Goal: Task Accomplishment & Management: Use online tool/utility

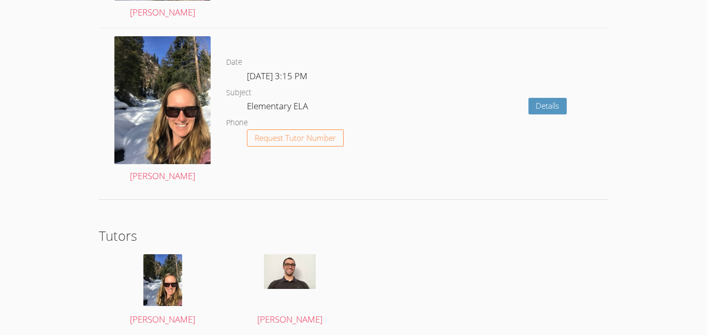
scroll to position [1807, 0]
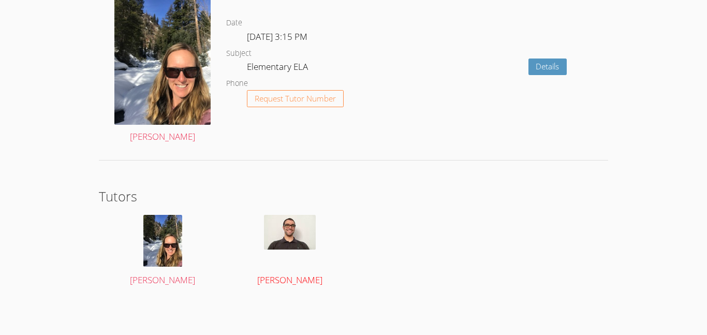
click at [301, 258] on div at bounding box center [289, 241] width 107 height 52
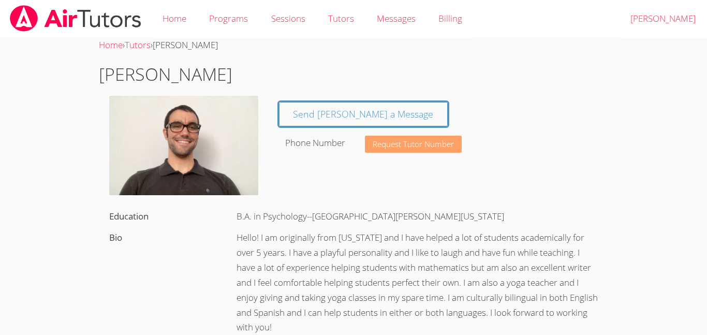
click at [453, 141] on span "Request Tutor Number" at bounding box center [412, 144] width 81 height 8
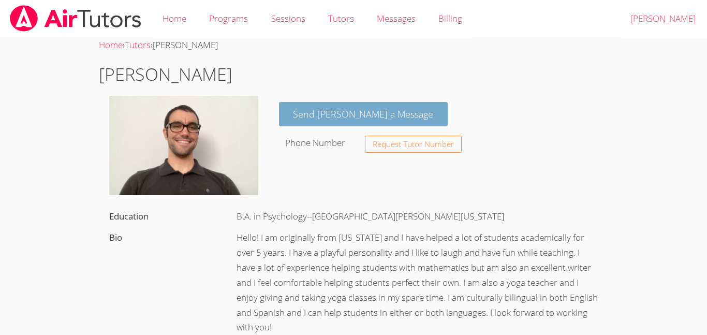
click at [399, 115] on link "Send Mario a Message" at bounding box center [363, 114] width 169 height 24
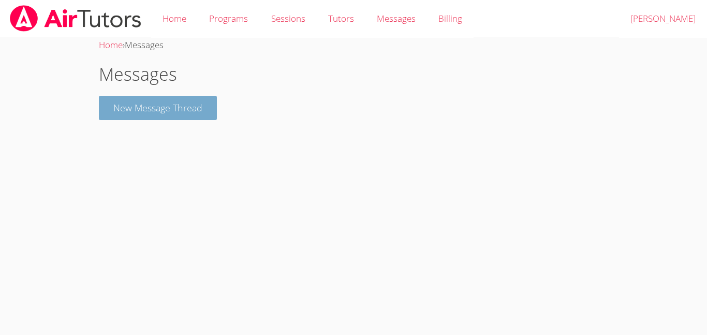
click at [186, 109] on button "New Message Thread" at bounding box center [158, 108] width 118 height 24
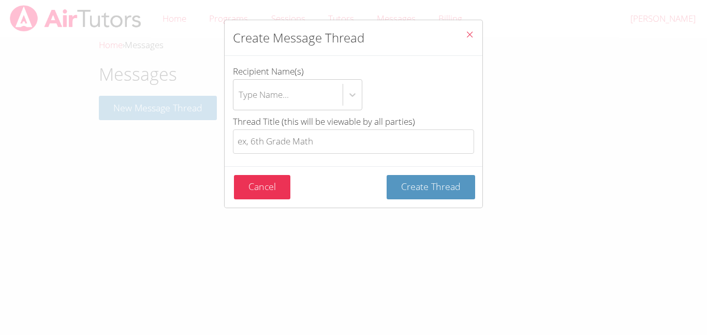
click at [474, 36] on button "Close" at bounding box center [469, 36] width 25 height 32
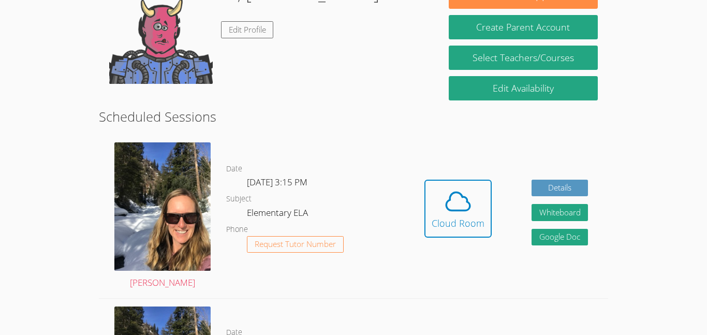
scroll to position [189, 0]
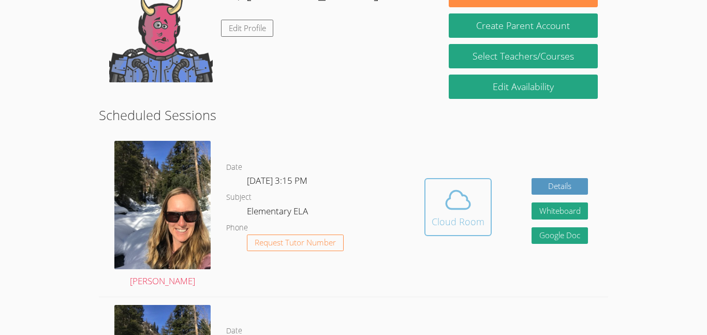
click at [466, 207] on icon at bounding box center [457, 199] width 29 height 29
click at [438, 207] on span at bounding box center [457, 199] width 53 height 29
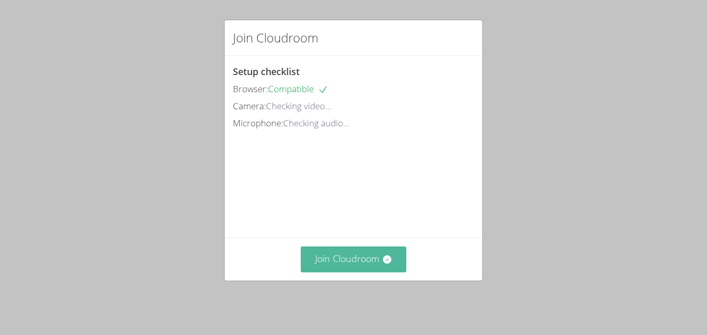
click at [389, 262] on icon at bounding box center [387, 259] width 10 height 10
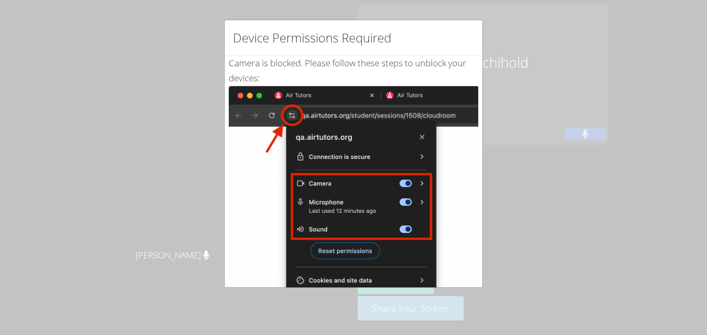
click at [471, 19] on div "Device Permissions Required Camera is blocked . Please follow these steps to un…" at bounding box center [353, 167] width 707 height 335
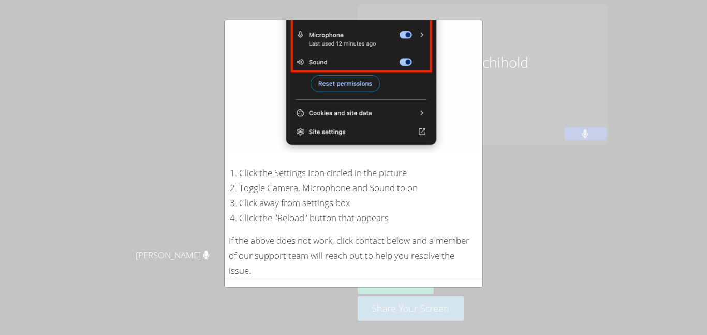
scroll to position [200, 0]
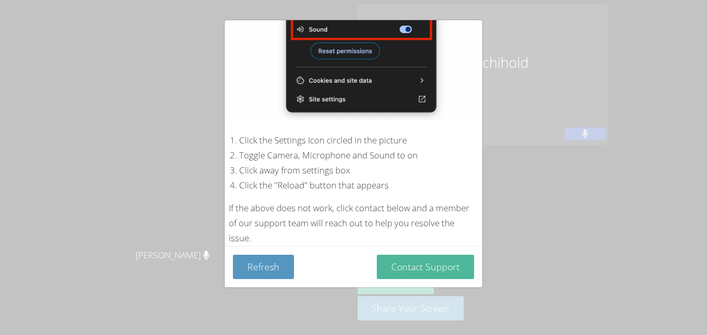
click at [433, 264] on button "Contact Support" at bounding box center [425, 267] width 97 height 24
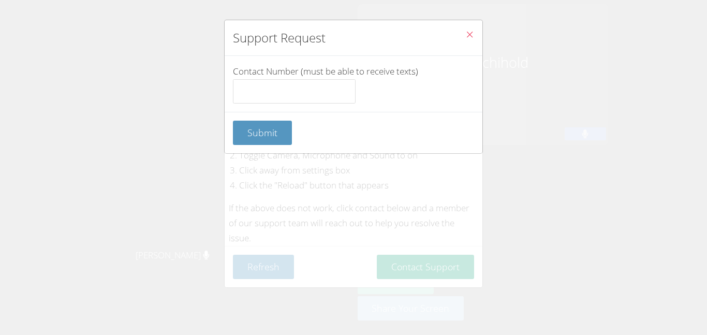
click at [470, 30] on icon "Close" at bounding box center [469, 34] width 9 height 9
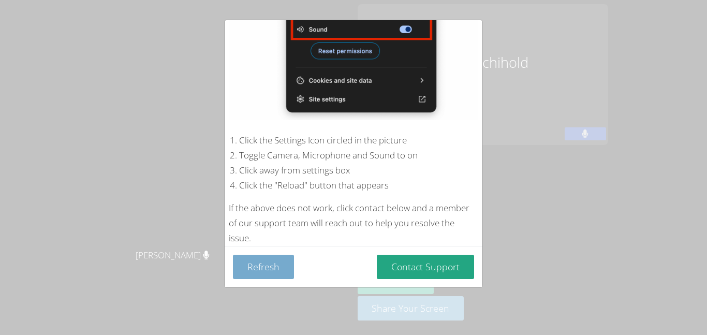
click at [255, 263] on button "Refresh" at bounding box center [263, 267] width 61 height 24
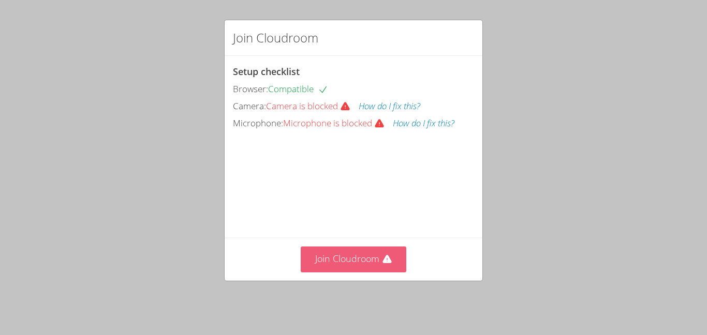
click at [374, 258] on button "Join Cloudroom" at bounding box center [354, 258] width 106 height 25
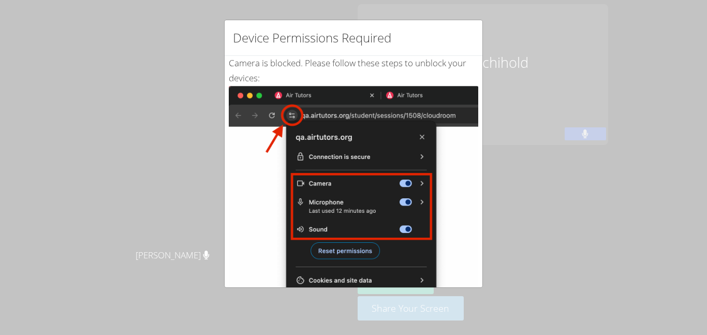
click at [307, 123] on img at bounding box center [353, 203] width 249 height 234
click at [318, 107] on img at bounding box center [353, 203] width 249 height 234
click at [443, 16] on div "Device Permissions Required Camera is blocked . Please follow these steps to un…" at bounding box center [353, 167] width 707 height 335
click at [472, 275] on img at bounding box center [353, 203] width 249 height 234
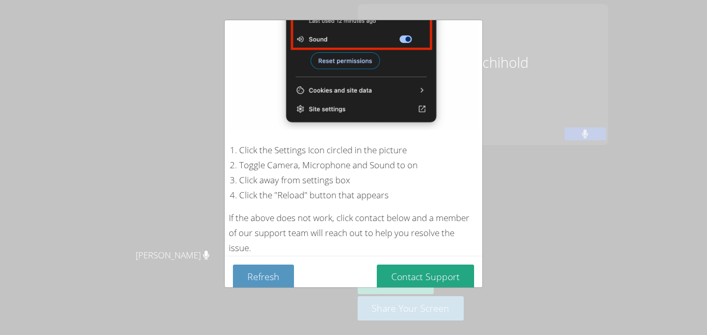
scroll to position [200, 0]
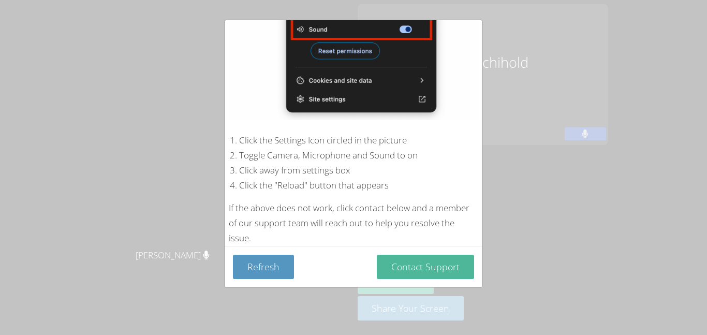
click at [415, 260] on button "Contact Support" at bounding box center [425, 267] width 97 height 24
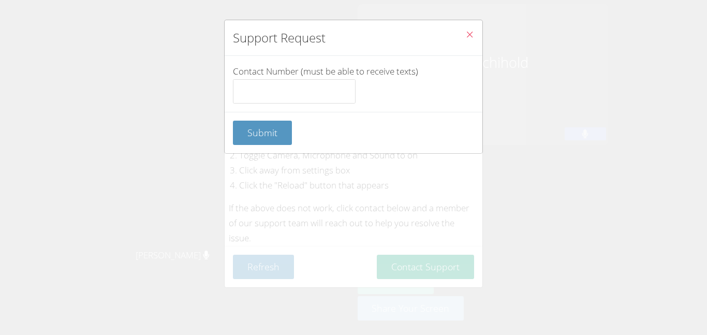
click at [468, 35] on icon "Close" at bounding box center [469, 34] width 9 height 9
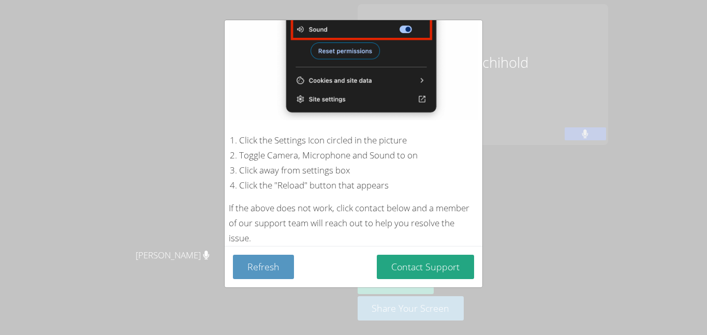
click at [479, 27] on div "Camera is blocked . Please follow these steps to unblock your devices: Click th…" at bounding box center [354, 51] width 258 height 390
click at [470, 34] on img at bounding box center [353, 3] width 249 height 234
click at [470, 17] on div "Device Permissions Required Camera is blocked . Please follow these steps to un…" at bounding box center [353, 167] width 707 height 335
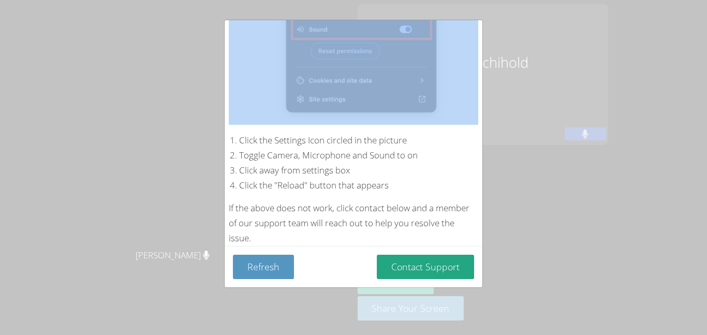
click at [470, 17] on div "Device Permissions Required Camera is blocked . Please follow these steps to un…" at bounding box center [353, 167] width 707 height 335
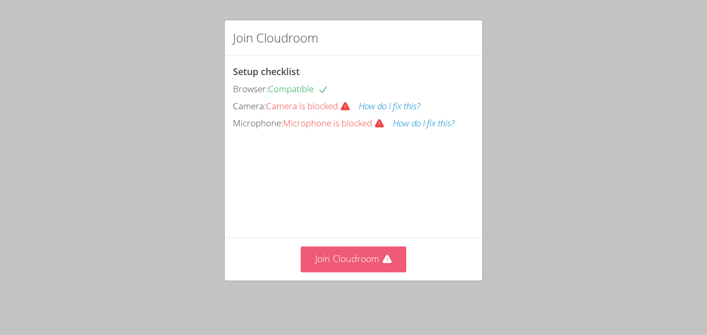
click at [375, 265] on button "Join Cloudroom" at bounding box center [354, 258] width 106 height 25
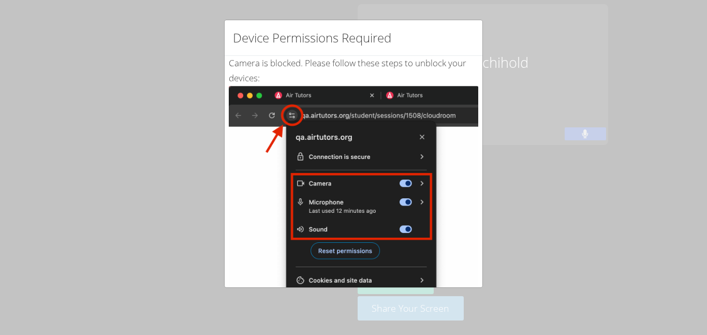
click at [630, 135] on div "Device Permissions Required Camera is blocked . Please follow these steps to un…" at bounding box center [353, 167] width 707 height 335
click at [688, 88] on div "Device Permissions Required Camera is blocked . Please follow these steps to un…" at bounding box center [353, 167] width 707 height 335
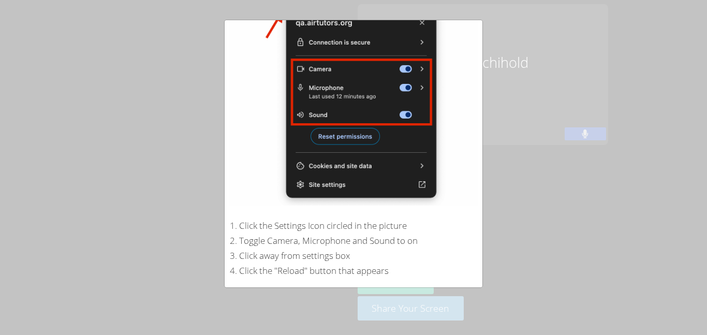
scroll to position [200, 0]
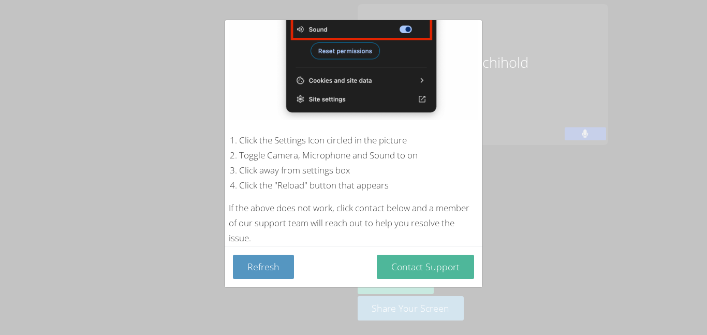
click at [402, 269] on button "Contact Support" at bounding box center [425, 267] width 97 height 24
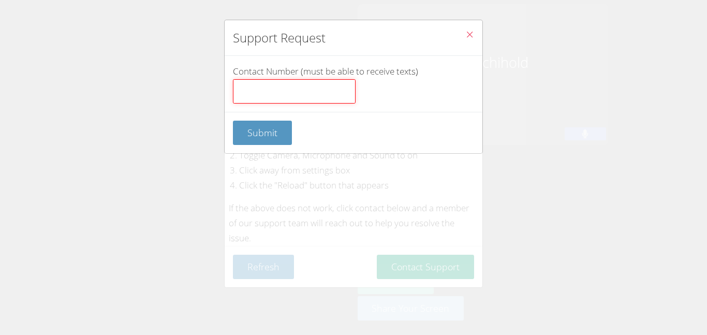
click at [329, 88] on input "Contact Number (must be able to receive texts)" at bounding box center [294, 91] width 123 height 25
type input "85"
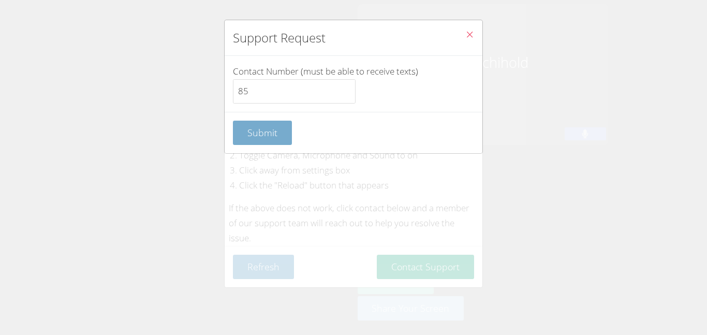
click at [266, 136] on span "Submit" at bounding box center [262, 132] width 30 height 12
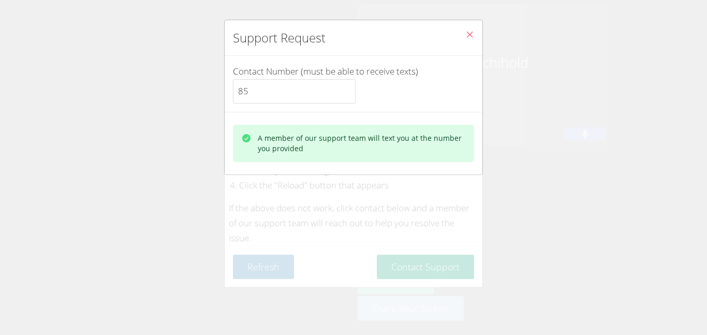
click at [374, 128] on div "A member of our support team will text you at the number you provided" at bounding box center [353, 143] width 241 height 37
click at [434, 145] on div "A member of our support team will text you at the number you provided" at bounding box center [362, 143] width 208 height 21
click at [423, 143] on div "A member of our support team will text you at the number you provided" at bounding box center [362, 143] width 208 height 21
click at [333, 145] on div "A member of our support team will text you at the number you provided" at bounding box center [362, 143] width 208 height 21
click at [286, 159] on div "A member of our support team will text you at the number you provided" at bounding box center [353, 143] width 241 height 37
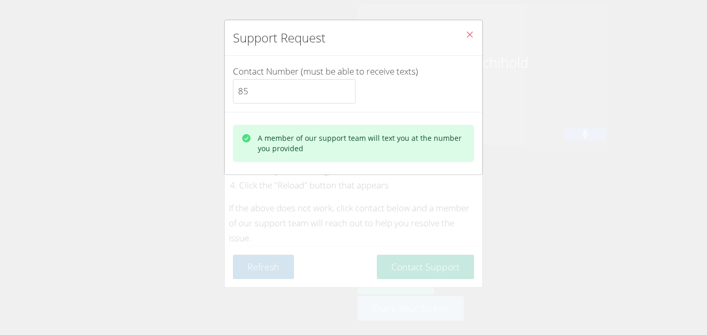
click at [252, 145] on div "A member of our support team will text you at the number you provided" at bounding box center [353, 143] width 225 height 21
click at [247, 145] on div "btn solid green mr-1" at bounding box center [246, 143] width 10 height 21
click at [479, 29] on button "Close" at bounding box center [469, 36] width 25 height 32
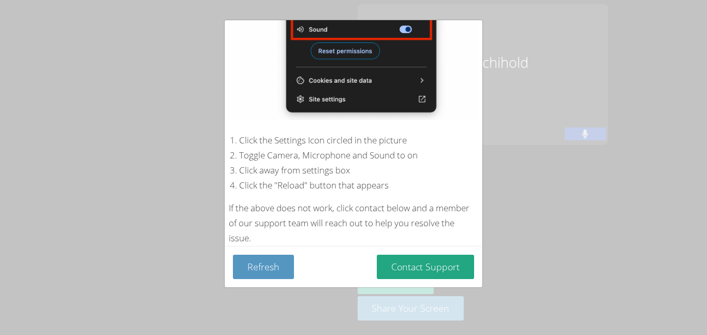
click at [484, 28] on div "Device Permissions Required Camera is blocked . Please follow these steps to un…" at bounding box center [353, 167] width 707 height 335
click at [457, 41] on img at bounding box center [353, 3] width 249 height 234
click at [466, 37] on img at bounding box center [353, 3] width 249 height 234
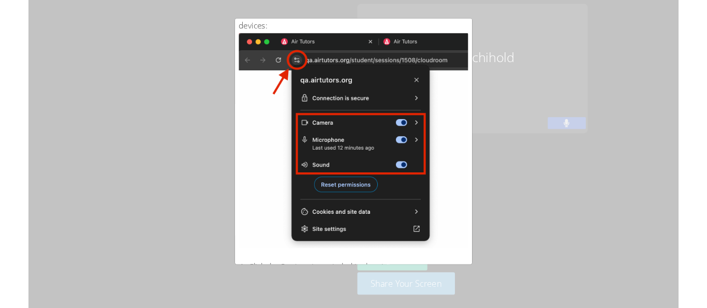
scroll to position [0, 0]
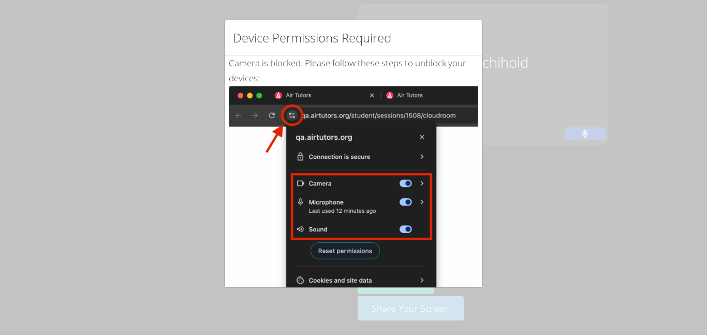
click at [413, 182] on img at bounding box center [353, 203] width 249 height 234
click at [355, 126] on img at bounding box center [353, 203] width 249 height 234
click at [303, 103] on img at bounding box center [353, 203] width 249 height 234
click at [293, 120] on img at bounding box center [353, 203] width 249 height 234
click at [292, 133] on img at bounding box center [353, 203] width 249 height 234
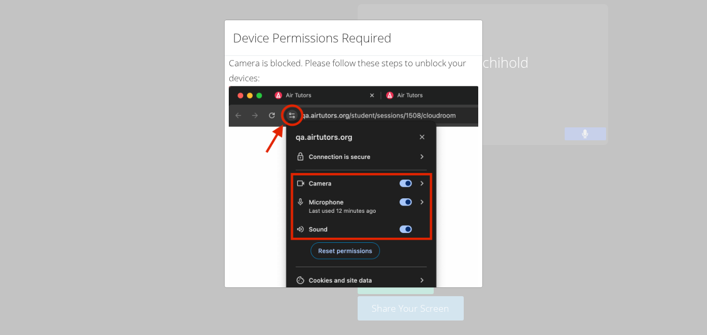
click at [308, 112] on img at bounding box center [353, 203] width 249 height 234
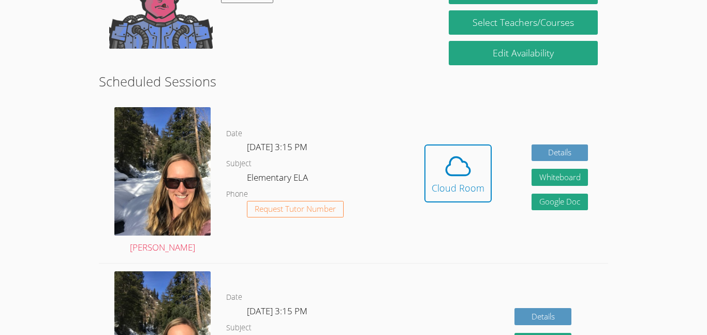
scroll to position [223, 0]
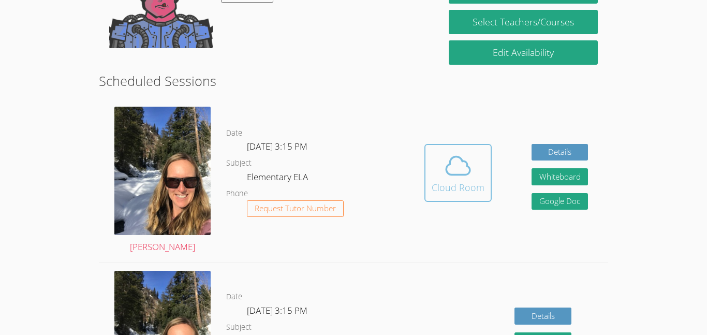
click at [466, 201] on button "Cloud Room" at bounding box center [457, 173] width 67 height 58
click at [467, 176] on icon at bounding box center [457, 165] width 29 height 29
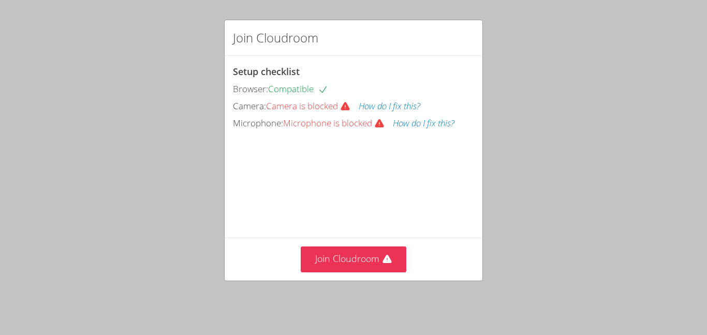
click at [326, 106] on span "Camera is blocked" at bounding box center [312, 106] width 93 height 12
click at [318, 82] on div "Browser: Compatible" at bounding box center [353, 89] width 241 height 15
click at [331, 121] on span "Microphone is blocked" at bounding box center [338, 123] width 110 height 12
click at [337, 109] on span "Camera is blocked" at bounding box center [312, 106] width 93 height 12
click at [379, 262] on button "Join Cloudroom" at bounding box center [354, 258] width 106 height 25
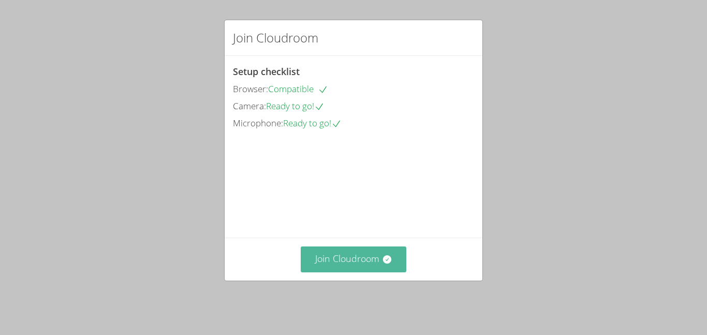
click at [394, 265] on button "Join Cloudroom" at bounding box center [354, 258] width 106 height 25
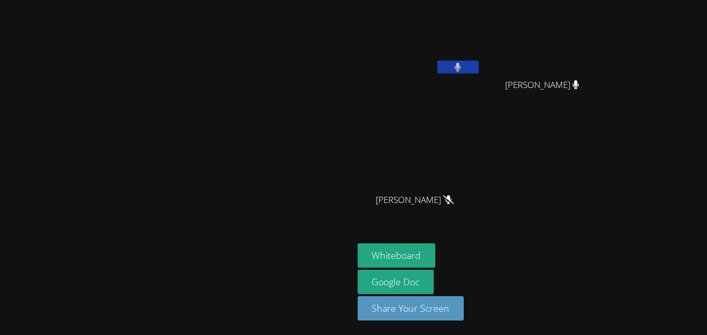
click at [461, 66] on icon at bounding box center [458, 67] width 6 height 9
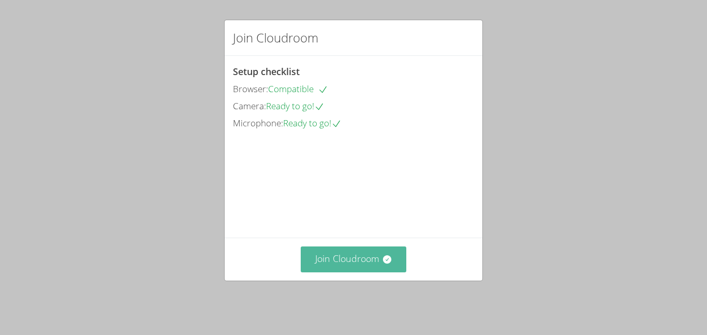
click at [352, 266] on button "Join Cloudroom" at bounding box center [354, 258] width 106 height 25
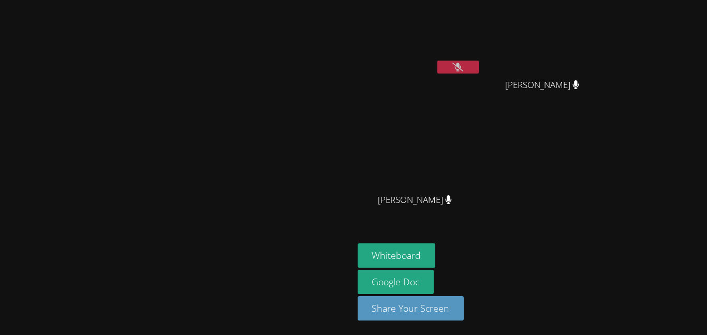
click at [463, 67] on icon at bounding box center [457, 67] width 11 height 9
click at [461, 66] on icon at bounding box center [457, 67] width 7 height 9
click at [463, 66] on icon at bounding box center [457, 67] width 11 height 9
click at [481, 59] on video at bounding box center [418, 38] width 123 height 69
click at [463, 69] on icon at bounding box center [457, 67] width 11 height 9
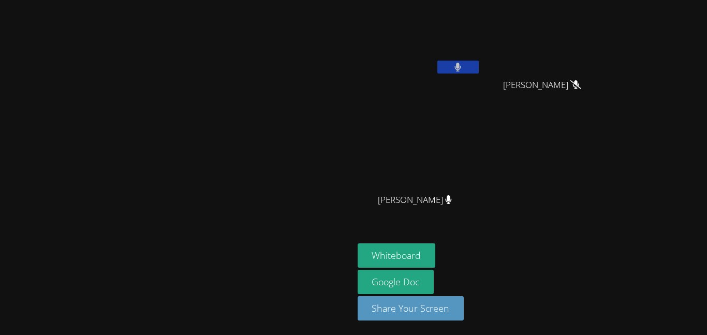
click at [479, 69] on button at bounding box center [457, 67] width 41 height 13
click at [479, 67] on button at bounding box center [457, 67] width 41 height 13
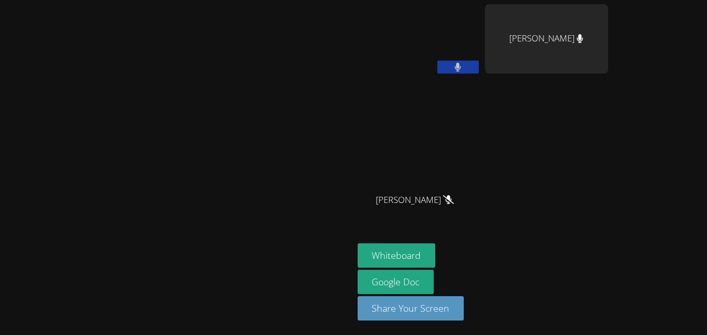
click at [481, 56] on video at bounding box center [418, 38] width 123 height 69
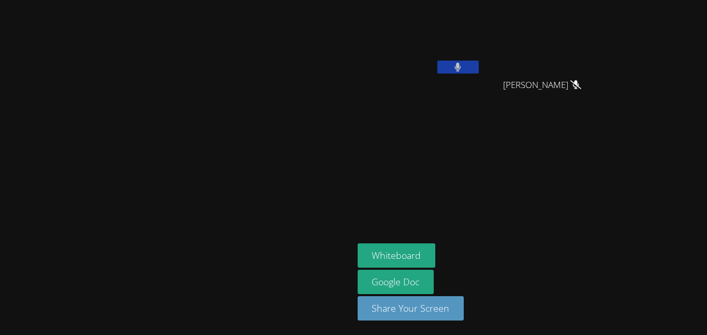
click at [461, 65] on icon at bounding box center [457, 67] width 7 height 9
click at [463, 65] on icon at bounding box center [457, 67] width 11 height 9
click at [461, 65] on icon at bounding box center [457, 67] width 7 height 9
click at [463, 66] on icon at bounding box center [457, 67] width 11 height 9
click at [479, 69] on button at bounding box center [457, 67] width 41 height 13
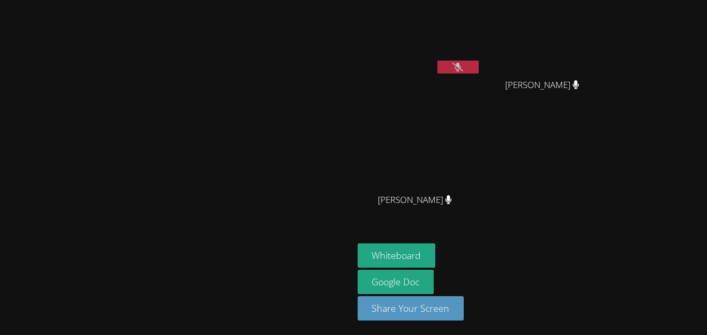
click at [463, 69] on icon at bounding box center [457, 67] width 11 height 9
click at [437, 61] on button at bounding box center [457, 67] width 41 height 13
click at [463, 68] on icon at bounding box center [457, 67] width 11 height 9
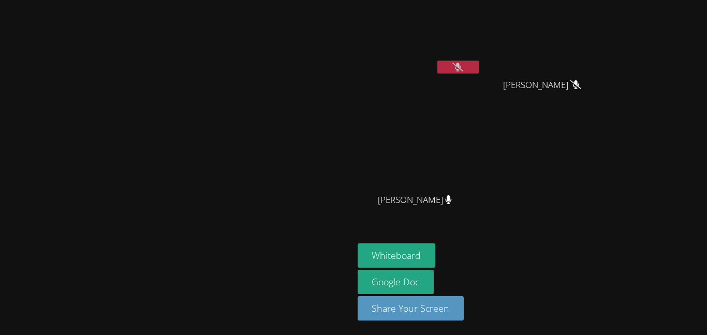
click at [463, 68] on icon at bounding box center [457, 67] width 11 height 9
click at [479, 68] on button at bounding box center [457, 67] width 41 height 13
click at [463, 66] on icon at bounding box center [457, 67] width 11 height 9
click at [479, 66] on button at bounding box center [457, 67] width 41 height 13
click at [463, 66] on icon at bounding box center [457, 67] width 11 height 9
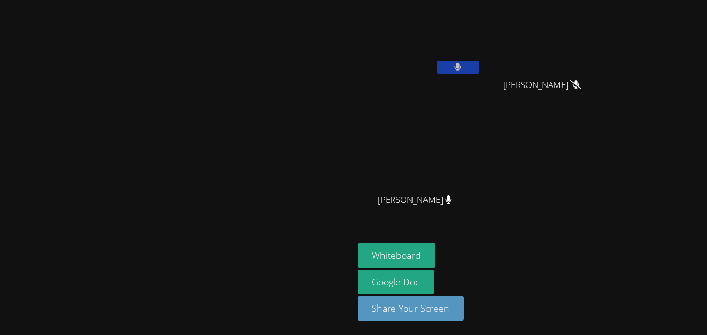
click at [479, 66] on button at bounding box center [457, 67] width 41 height 13
click at [463, 66] on icon at bounding box center [457, 67] width 11 height 9
click at [479, 66] on button at bounding box center [457, 67] width 41 height 13
click at [463, 66] on icon at bounding box center [457, 67] width 11 height 9
click at [479, 66] on button at bounding box center [457, 67] width 41 height 13
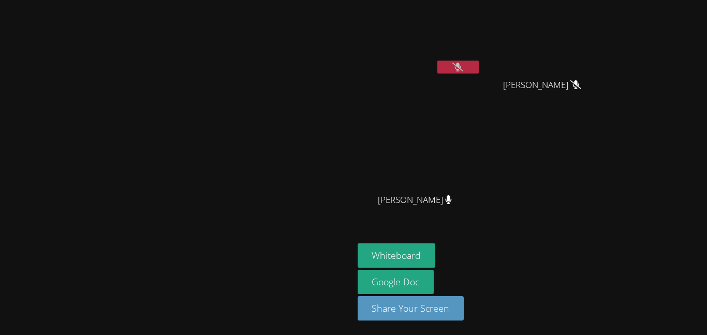
click at [463, 66] on icon at bounding box center [457, 67] width 11 height 9
click at [479, 66] on button at bounding box center [457, 67] width 41 height 13
click at [463, 66] on icon at bounding box center [457, 67] width 11 height 9
click at [479, 66] on button at bounding box center [457, 67] width 41 height 13
click at [463, 66] on icon at bounding box center [457, 67] width 11 height 9
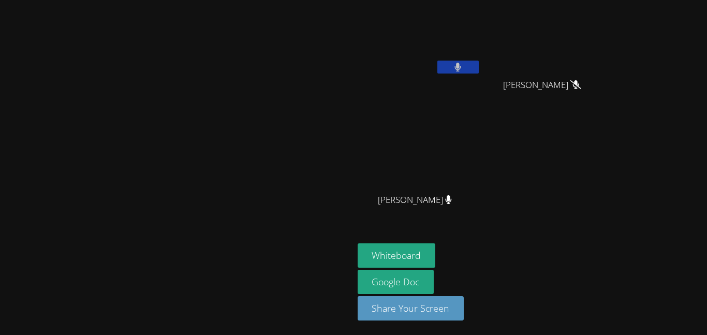
click at [479, 66] on button at bounding box center [457, 67] width 41 height 13
click at [463, 70] on icon at bounding box center [457, 67] width 11 height 9
click at [479, 70] on button at bounding box center [457, 67] width 41 height 13
click at [479, 67] on button at bounding box center [457, 67] width 41 height 13
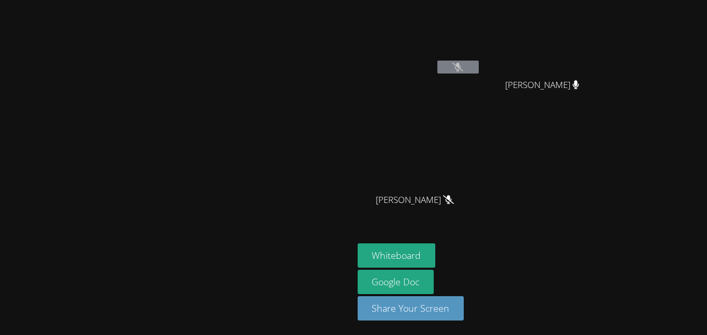
click at [463, 65] on icon at bounding box center [457, 67] width 11 height 9
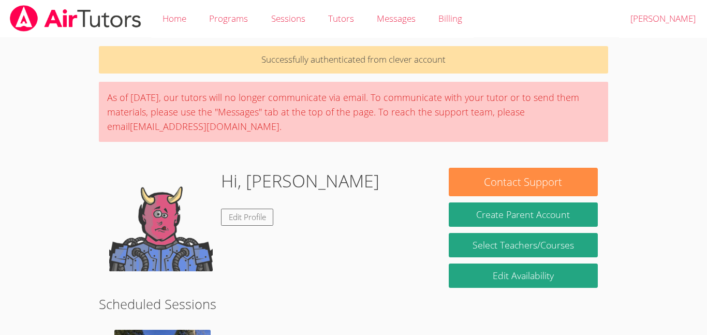
scroll to position [293, 0]
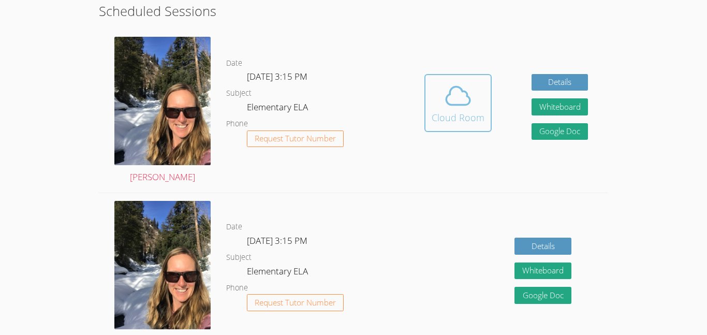
click at [461, 110] on div "Cloud Room" at bounding box center [457, 117] width 53 height 14
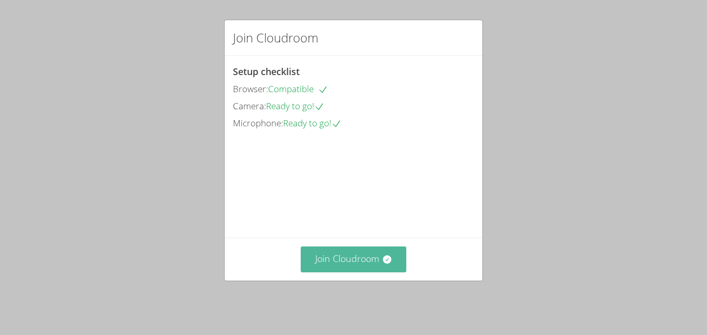
click at [376, 269] on button "Join Cloudroom" at bounding box center [354, 258] width 106 height 25
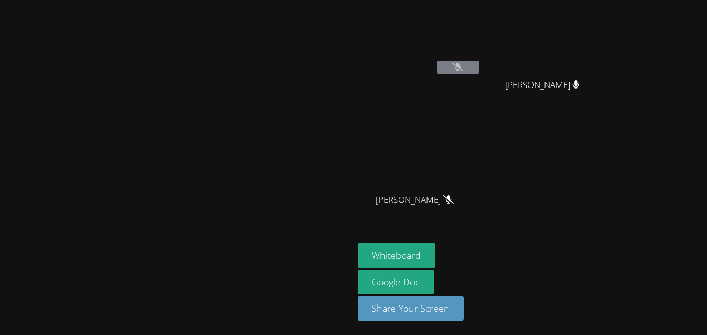
click at [463, 67] on icon at bounding box center [457, 67] width 11 height 9
click at [461, 64] on icon at bounding box center [458, 67] width 6 height 9
click at [479, 66] on button at bounding box center [457, 67] width 41 height 13
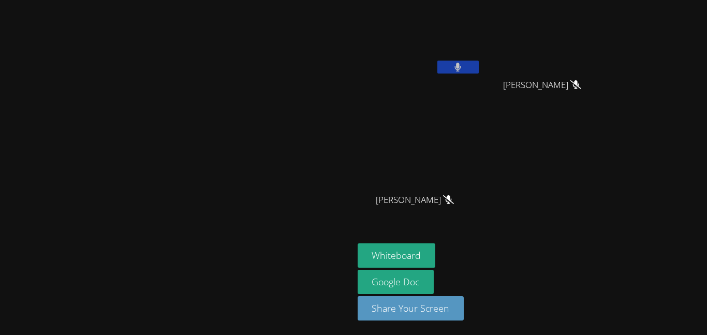
click at [479, 66] on button at bounding box center [457, 67] width 41 height 13
click at [479, 65] on button at bounding box center [457, 67] width 41 height 13
click at [479, 66] on button at bounding box center [457, 67] width 41 height 13
click at [479, 65] on button at bounding box center [457, 67] width 41 height 13
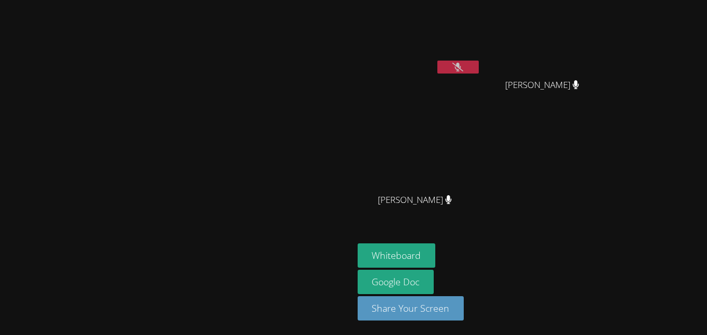
click at [463, 64] on icon at bounding box center [457, 67] width 11 height 9
click at [479, 64] on button at bounding box center [457, 67] width 41 height 13
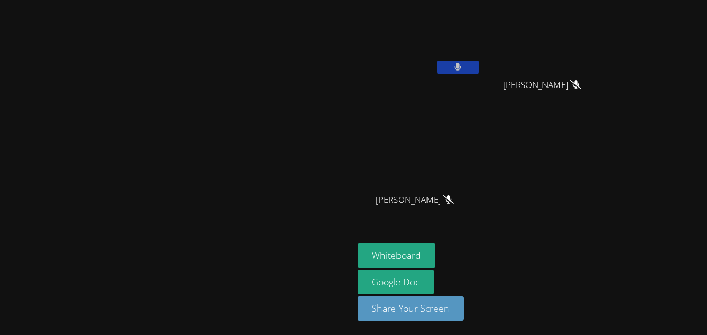
click at [479, 64] on button at bounding box center [457, 67] width 41 height 13
click at [479, 65] on button at bounding box center [457, 67] width 41 height 13
click at [479, 64] on button at bounding box center [457, 67] width 41 height 13
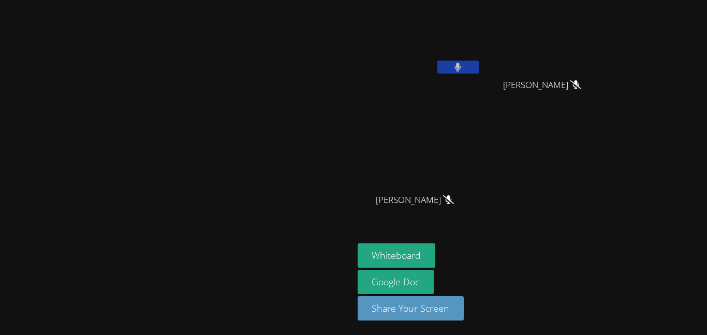
click at [479, 64] on button at bounding box center [457, 67] width 41 height 13
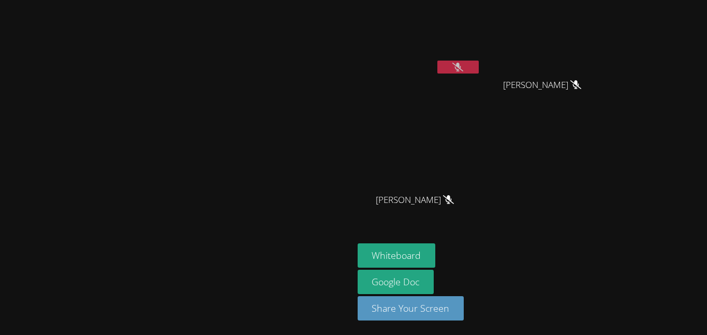
click at [479, 64] on button at bounding box center [457, 67] width 41 height 13
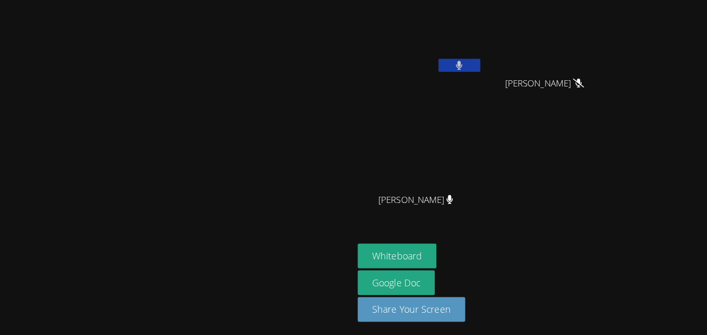
click at [479, 62] on button at bounding box center [457, 67] width 41 height 13
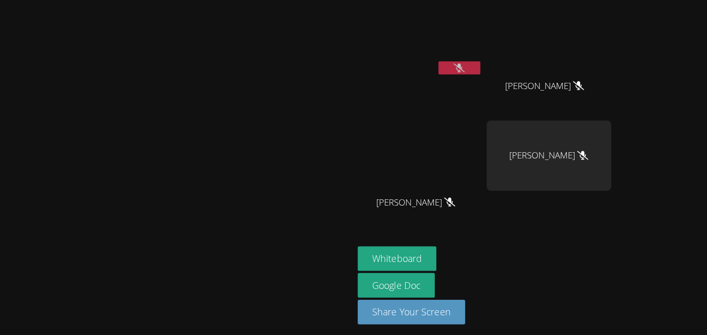
click at [479, 70] on button at bounding box center [457, 67] width 41 height 13
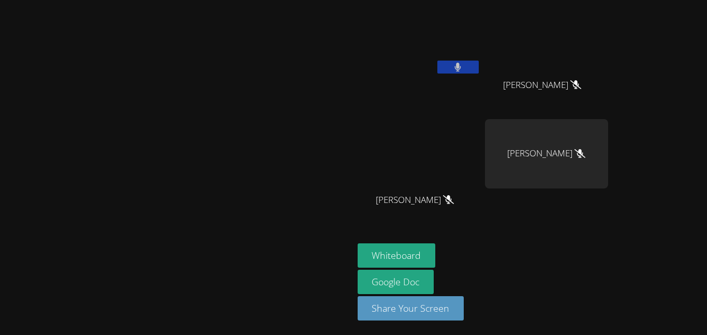
click at [461, 64] on icon at bounding box center [457, 67] width 7 height 9
click at [463, 64] on icon at bounding box center [457, 67] width 11 height 9
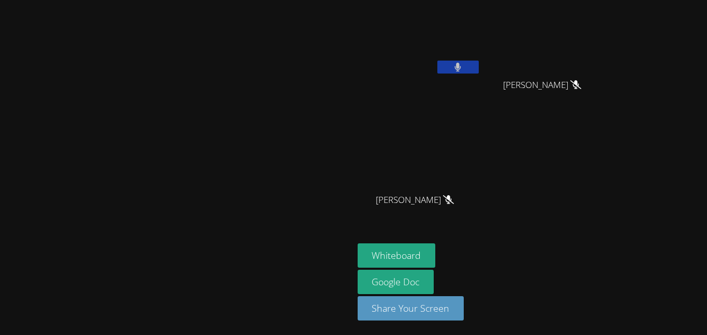
click at [479, 63] on button at bounding box center [457, 67] width 41 height 13
click at [463, 63] on icon at bounding box center [457, 67] width 11 height 9
click at [479, 63] on button at bounding box center [457, 67] width 41 height 13
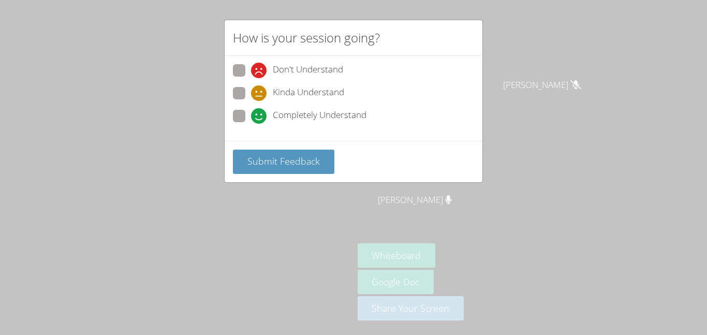
click at [333, 106] on div "Don't Understand Kinda Understand Completely Understand" at bounding box center [353, 96] width 241 height 64
click at [245, 117] on label "Completely Understand" at bounding box center [299, 117] width 133 height 14
click at [251, 117] on input "Completely Understand" at bounding box center [255, 114] width 9 height 9
radio input "true"
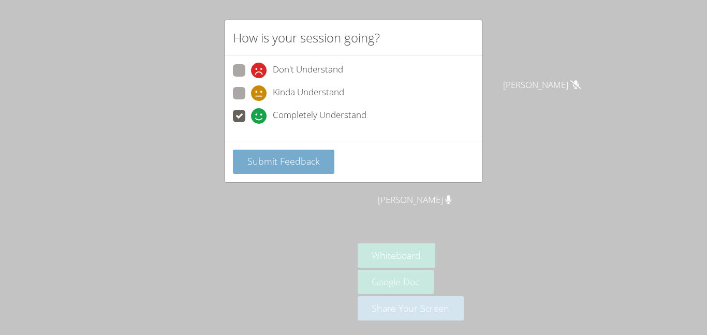
click at [265, 163] on span "Submit Feedback" at bounding box center [283, 161] width 72 height 12
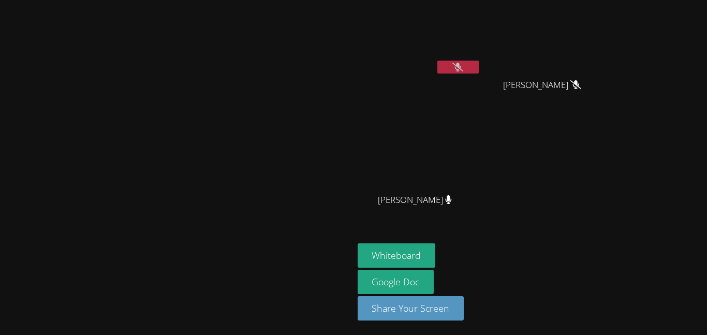
click at [254, 174] on video at bounding box center [176, 147] width 155 height 194
click at [479, 67] on button at bounding box center [457, 67] width 41 height 13
click at [175, 197] on video at bounding box center [176, 147] width 155 height 194
